Goal: Find specific page/section: Find specific page/section

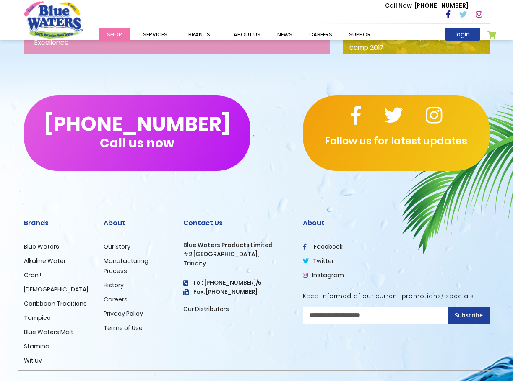
scroll to position [1305, 0]
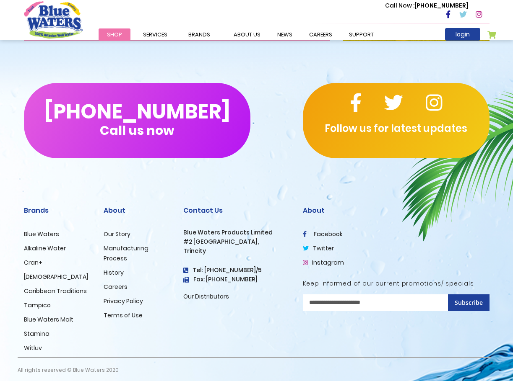
click at [57, 324] on link "Blue Waters Malt" at bounding box center [48, 320] width 49 height 8
click at [51, 323] on link "Blue Waters Malt" at bounding box center [48, 320] width 49 height 8
click at [54, 324] on link "Blue Waters Malt" at bounding box center [48, 320] width 49 height 8
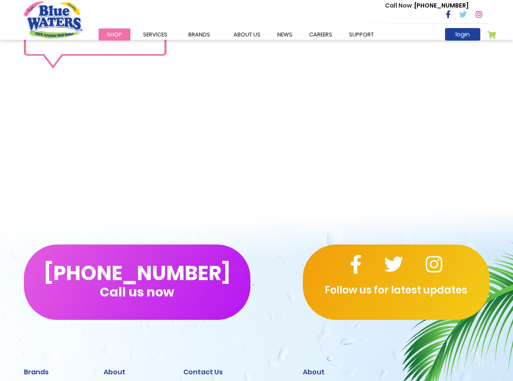
scroll to position [1059, 0]
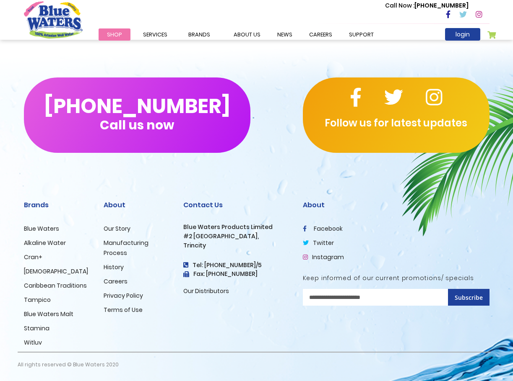
click at [163, 321] on div "About Our Story Manufacturing Process History Careers Privacy Policy Terms of U…" at bounding box center [137, 269] width 80 height 166
click at [65, 312] on link "Blue Waters Malt" at bounding box center [48, 314] width 49 height 8
